Goal: Browse casually: Explore the website without a specific task or goal

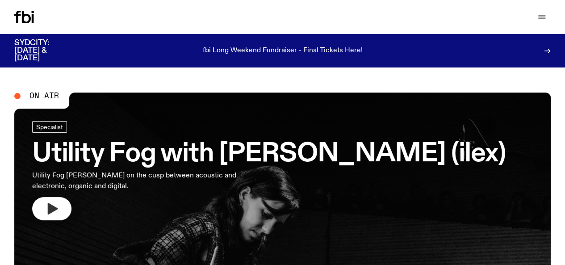
click at [45, 213] on icon "button" at bounding box center [52, 208] width 14 height 14
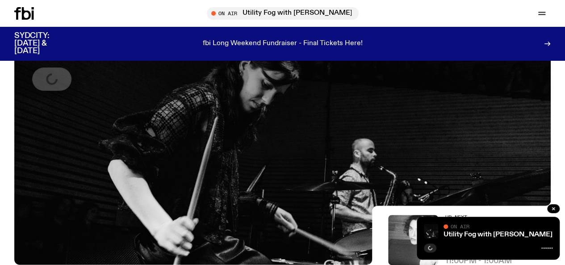
scroll to position [97, 0]
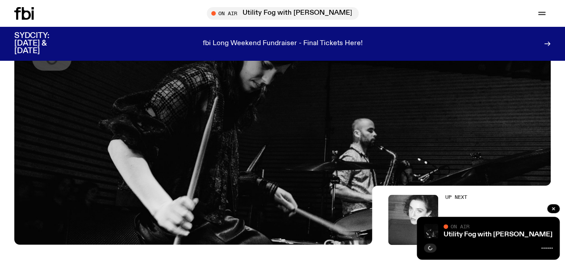
scroll to position [67, 0]
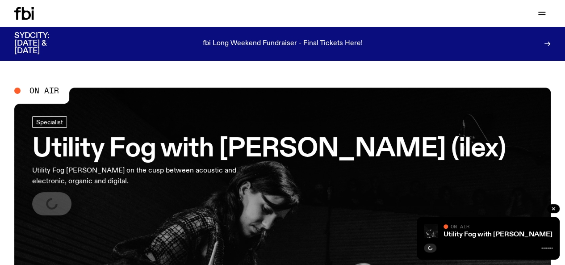
scroll to position [30, 0]
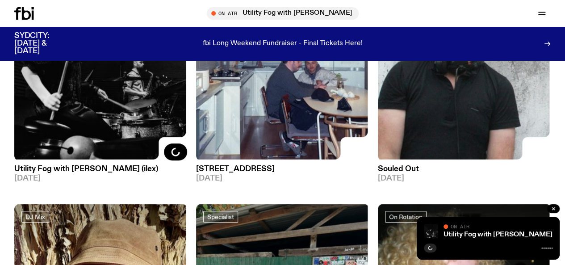
scroll to position [35, 0]
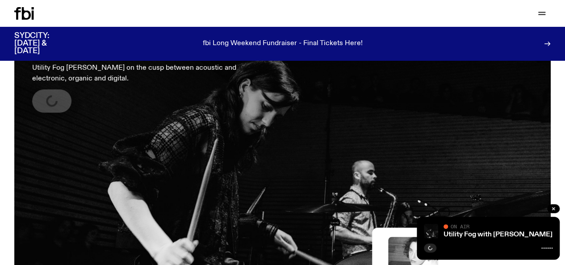
scroll to position [100, 0]
